Goal: Information Seeking & Learning: Find specific fact

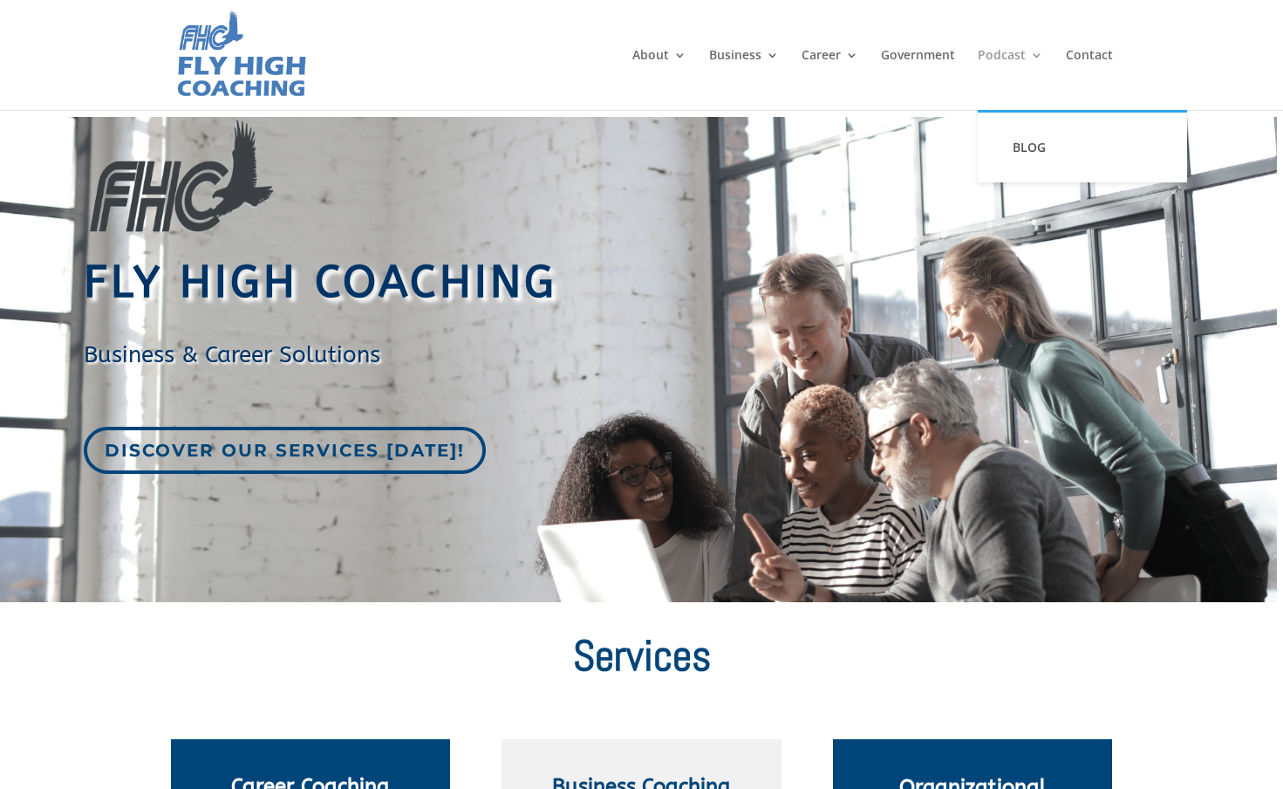
click at [996, 54] on link "Podcast" at bounding box center [1010, 79] width 65 height 61
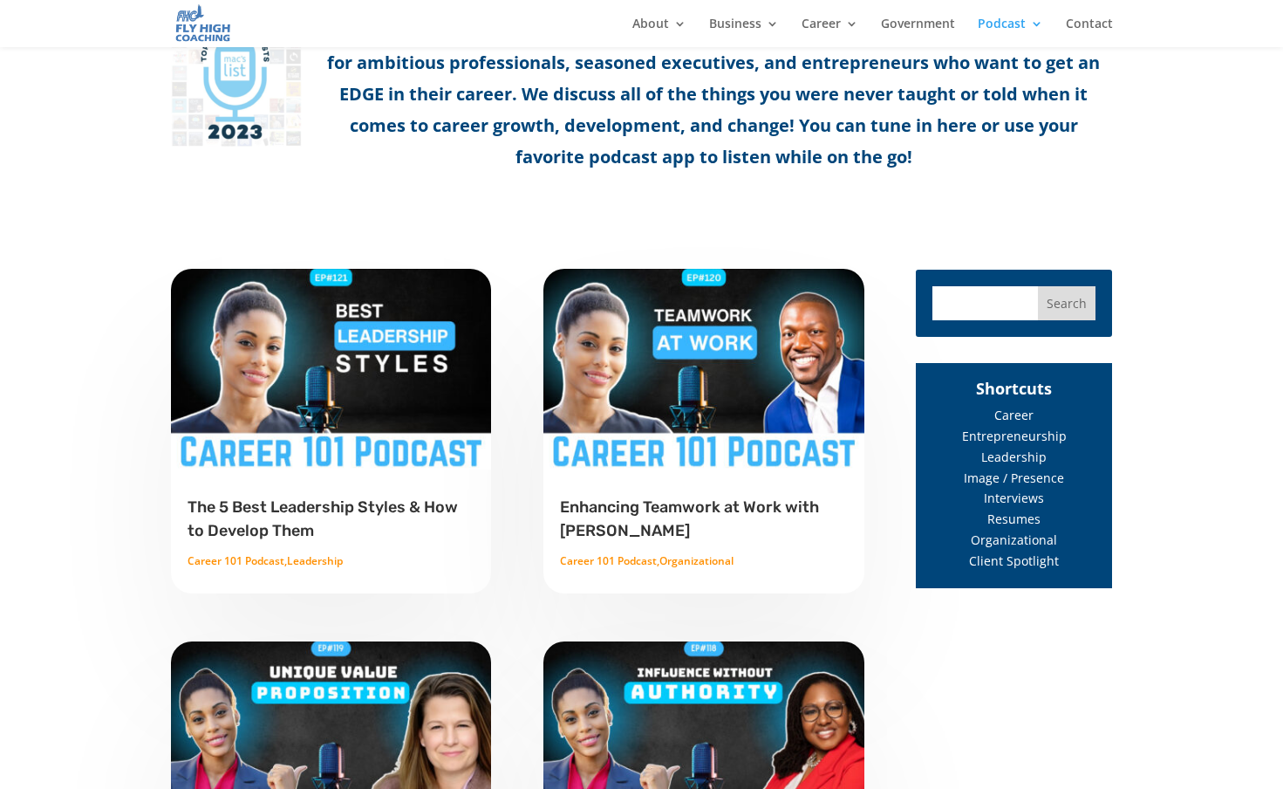
scroll to position [537, 0]
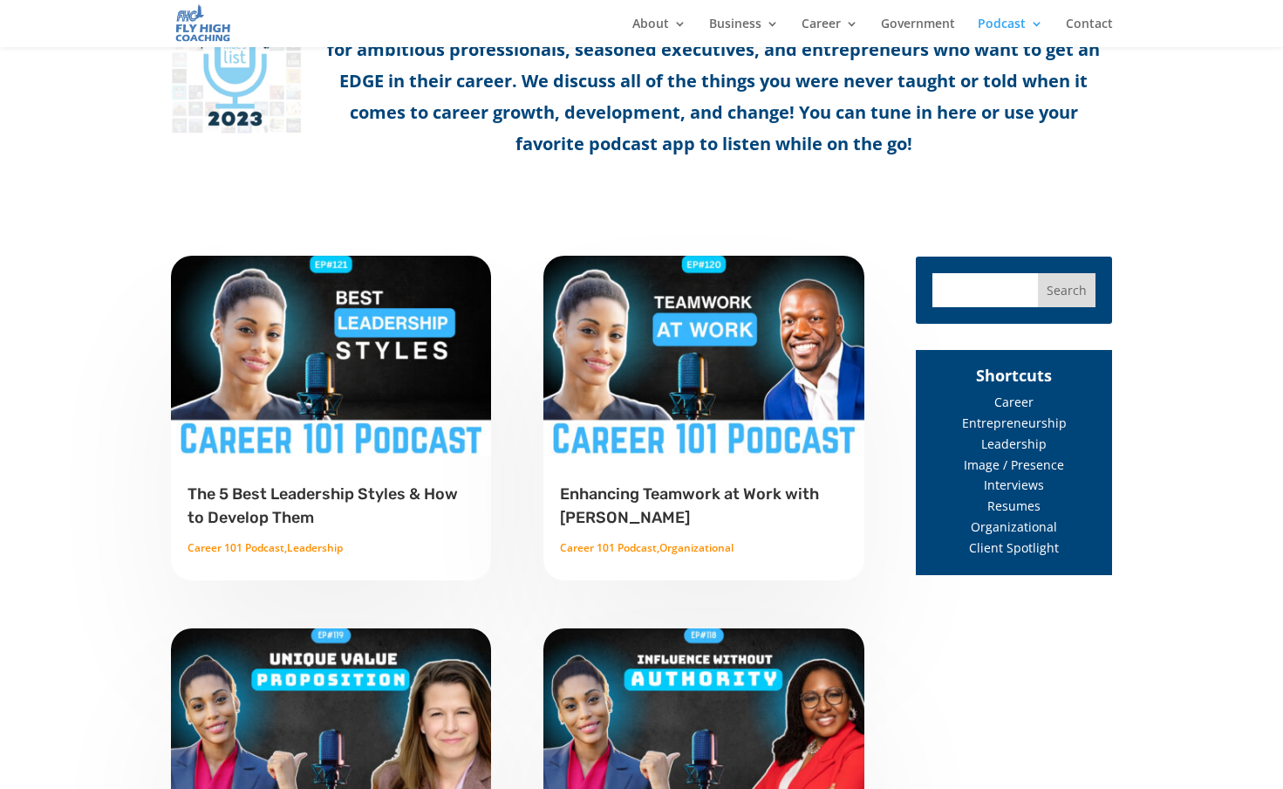
click at [955, 287] on input "text" at bounding box center [986, 290] width 106 height 34
type input "david"
click at [1068, 291] on input "Search" at bounding box center [1067, 290] width 58 height 34
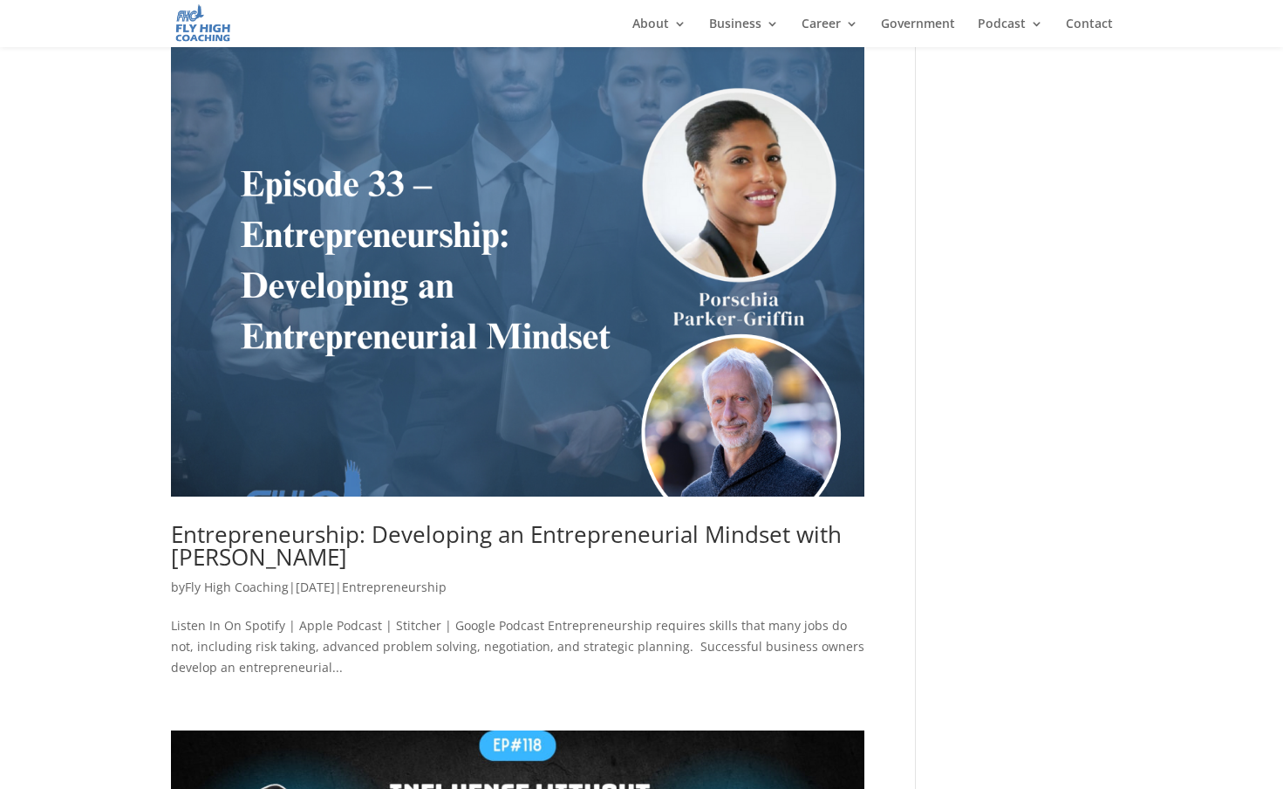
scroll to position [1408, 0]
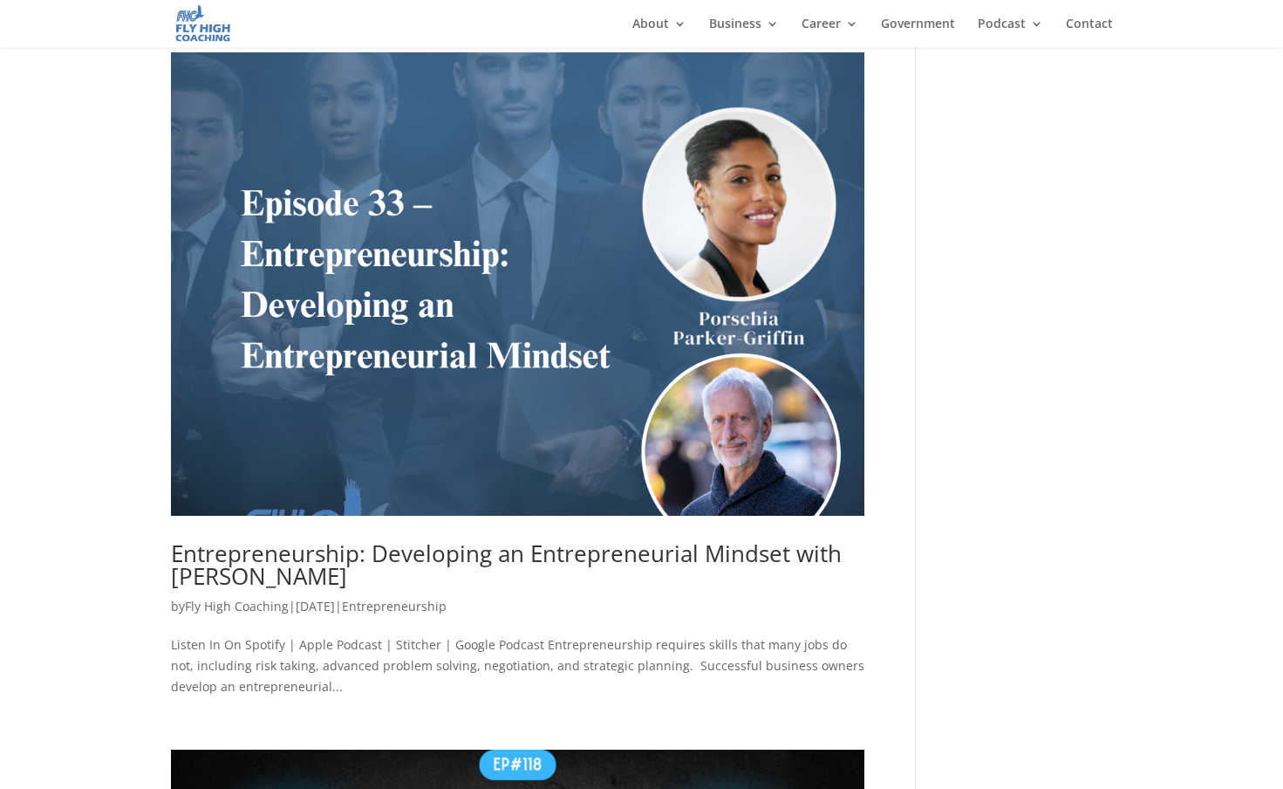
click at [701, 549] on link "Entrepreneurship: Developing an Entrepreneurial Mindset with [PERSON_NAME]" at bounding box center [506, 564] width 671 height 54
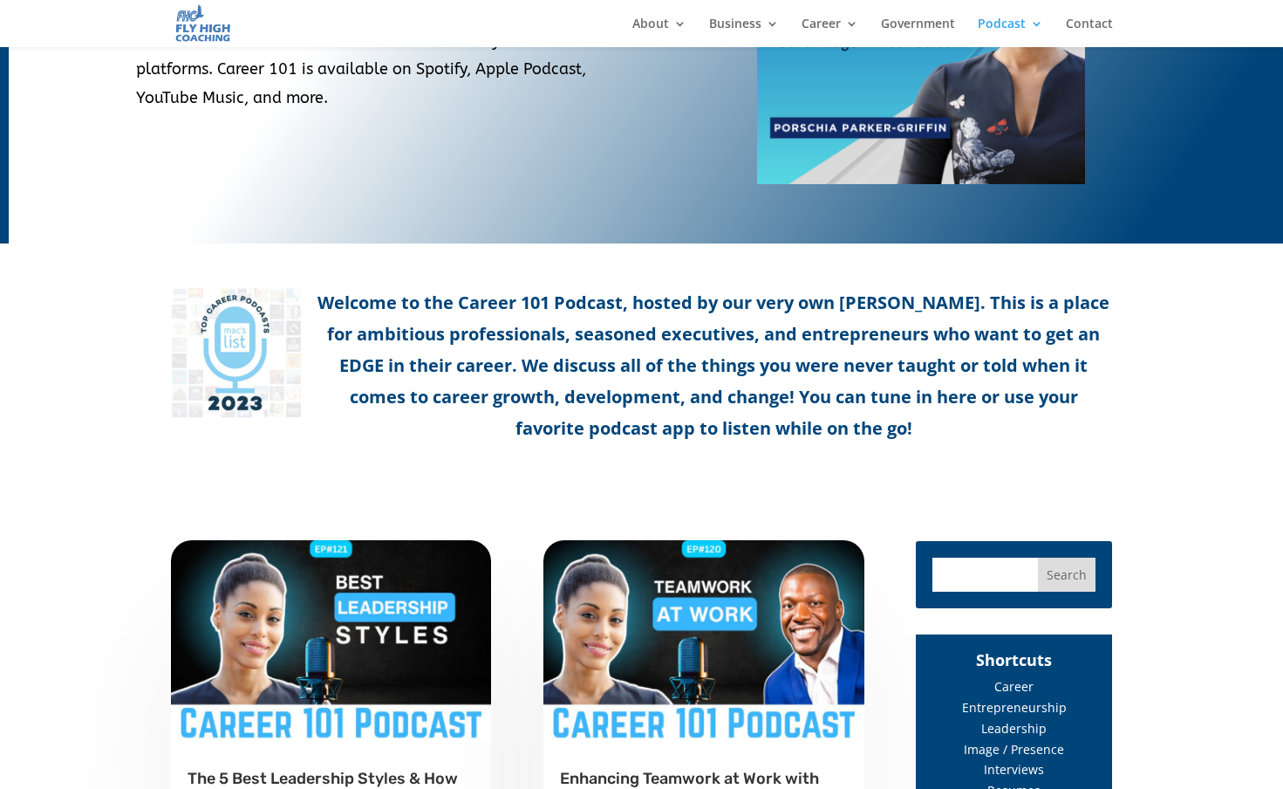
scroll to position [293, 0]
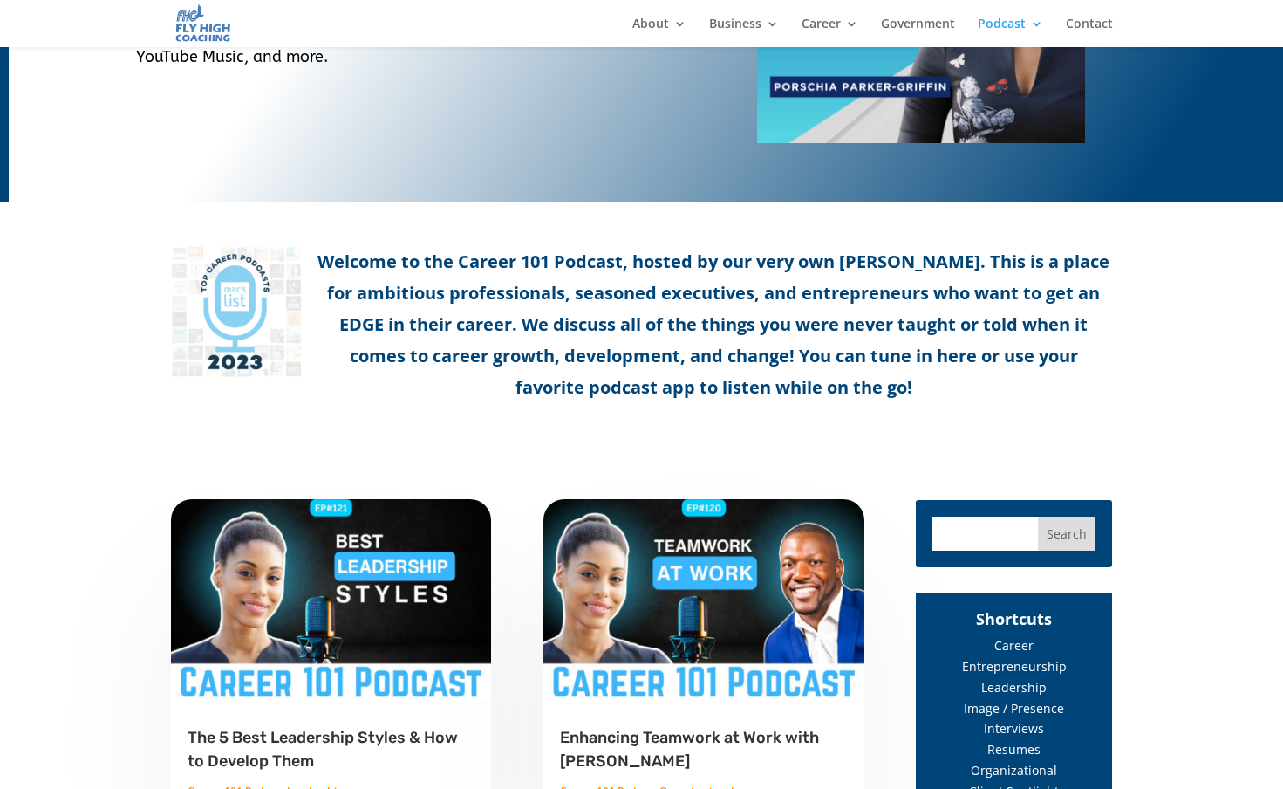
click at [968, 542] on input "text" at bounding box center [986, 534] width 106 height 34
type input "cahn"
click at [1068, 534] on input "Search" at bounding box center [1067, 534] width 58 height 34
